Goal: Transaction & Acquisition: Purchase product/service

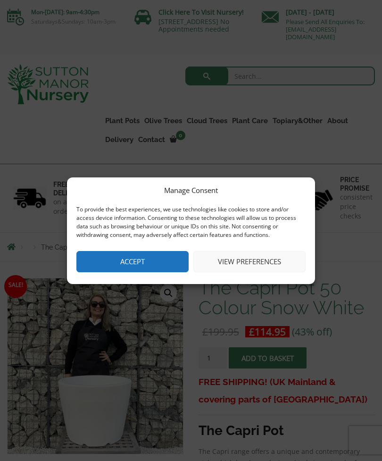
click at [173, 256] on button "Accept" at bounding box center [132, 261] width 112 height 21
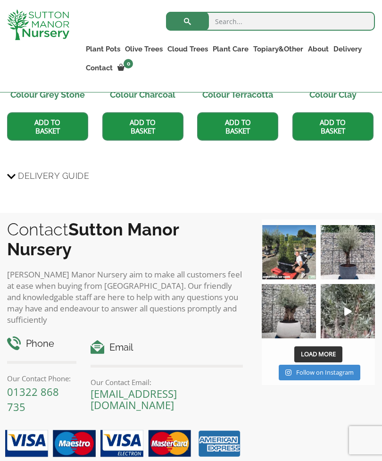
scroll to position [818, 0]
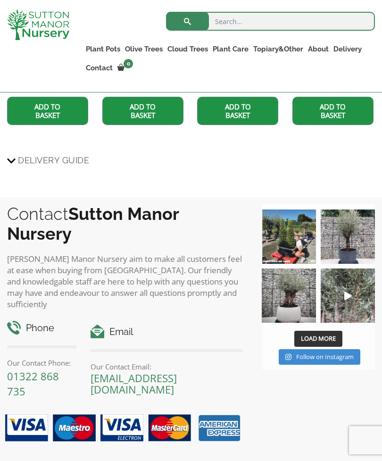
click at [290, 289] on img at bounding box center [289, 295] width 54 height 54
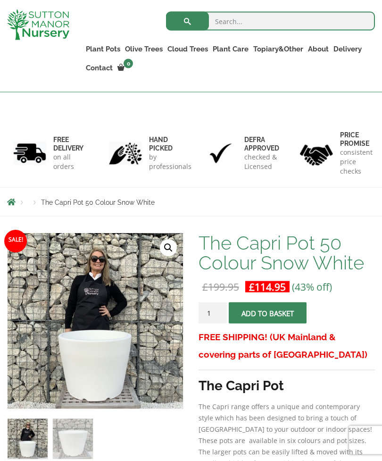
scroll to position [0, 0]
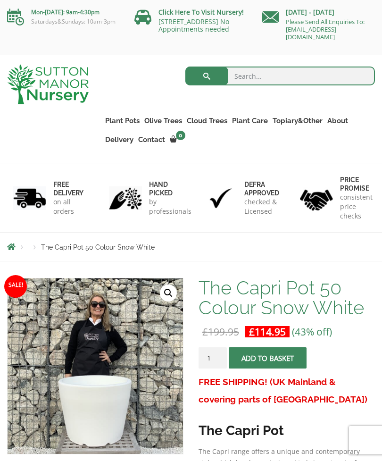
click at [0, 0] on link "The Old Stone Pots" at bounding box center [0, 0] width 0 height 0
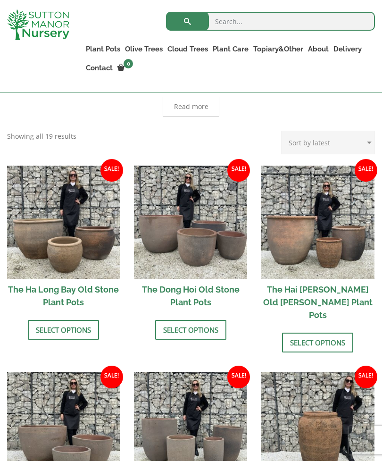
scroll to position [293, 0]
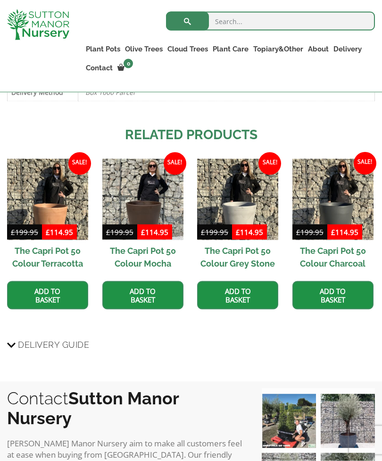
scroll to position [634, 0]
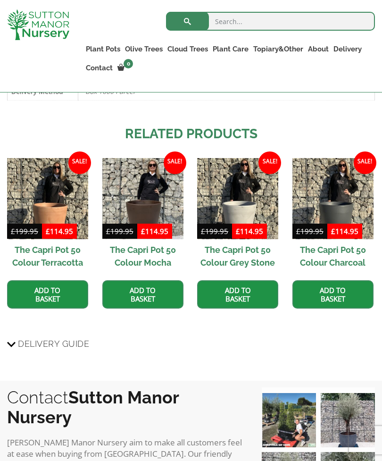
click at [327, 179] on img at bounding box center [332, 198] width 81 height 81
